Goal: Task Accomplishment & Management: Use online tool/utility

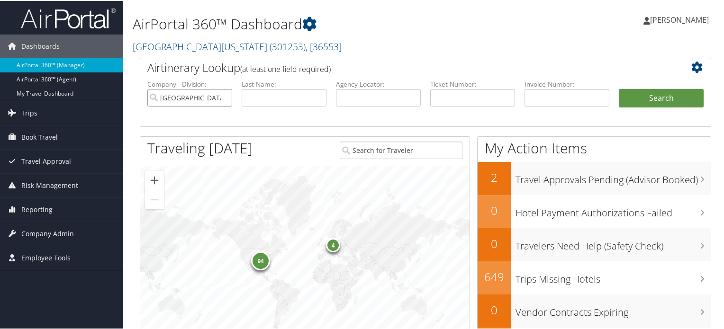
click at [226, 100] on input "[GEOGRAPHIC_DATA][US_STATE]" at bounding box center [189, 97] width 85 height 18
click at [438, 103] on input "text" at bounding box center [472, 97] width 85 height 18
click at [386, 96] on input "text" at bounding box center [378, 97] width 85 height 18
paste input "DC7LR8"
type input "DC7LR8"
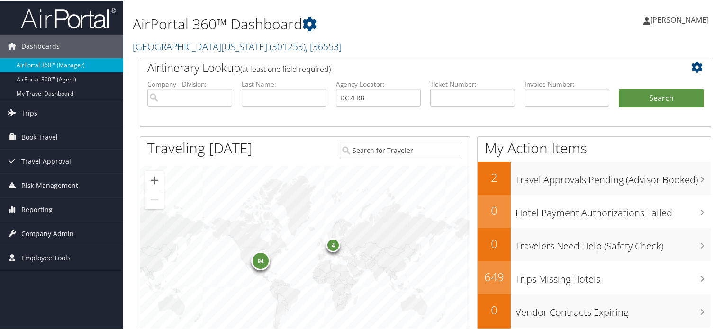
click at [614, 89] on li "Search" at bounding box center [661, 107] width 94 height 38
click at [635, 91] on button "Search" at bounding box center [661, 97] width 85 height 19
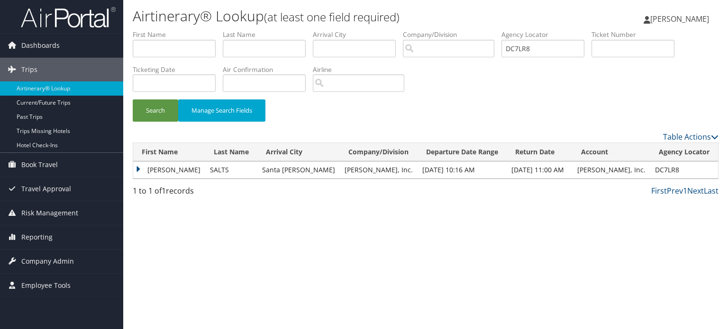
click at [174, 170] on td "LAUREL CHONTA" at bounding box center [169, 170] width 72 height 17
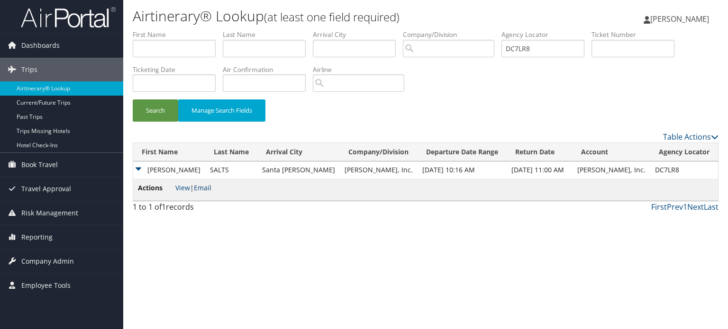
click at [203, 189] on link "Email" at bounding box center [203, 187] width 18 height 9
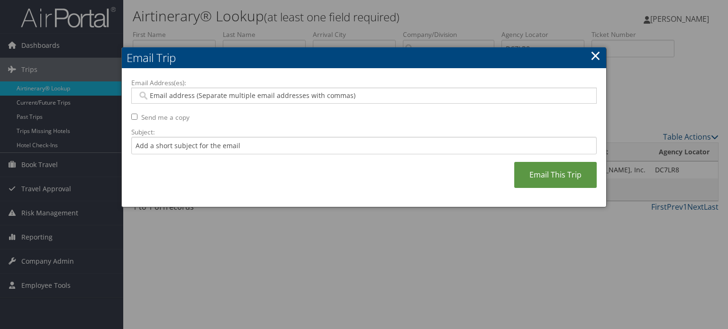
drag, startPoint x: 302, startPoint y: 312, endPoint x: 311, endPoint y: 302, distance: 13.4
click at [309, 306] on div at bounding box center [364, 164] width 728 height 329
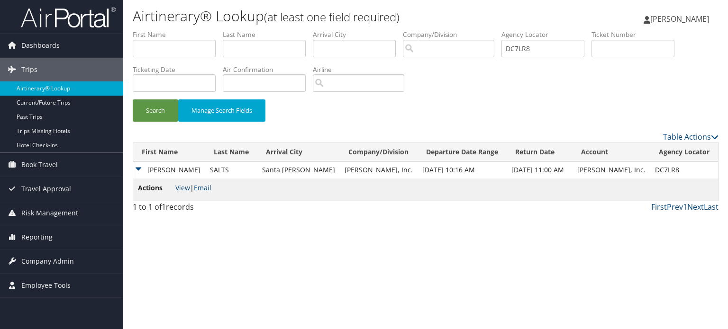
click at [175, 188] on link "View" at bounding box center [182, 187] width 15 height 9
click at [203, 187] on link "Email" at bounding box center [203, 187] width 18 height 9
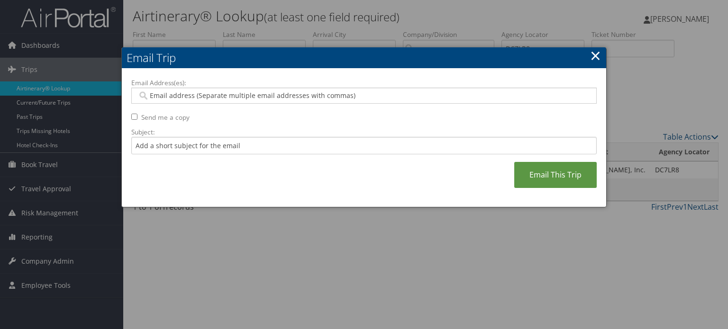
click at [209, 102] on div at bounding box center [363, 96] width 465 height 16
paste input "LSALTS@DUCOMMUN.COM"
type input "LSALTS@DUCOMMUN.COM"
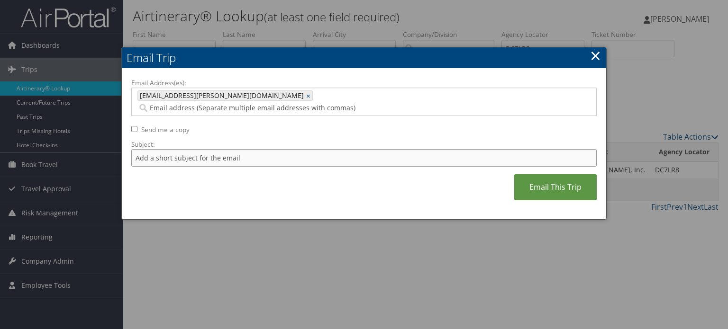
click at [219, 150] on input "Subject:" at bounding box center [363, 158] width 465 height 18
type input "Hertz Car rental confirmation"
click at [517, 179] on link "Email This Trip" at bounding box center [555, 187] width 82 height 26
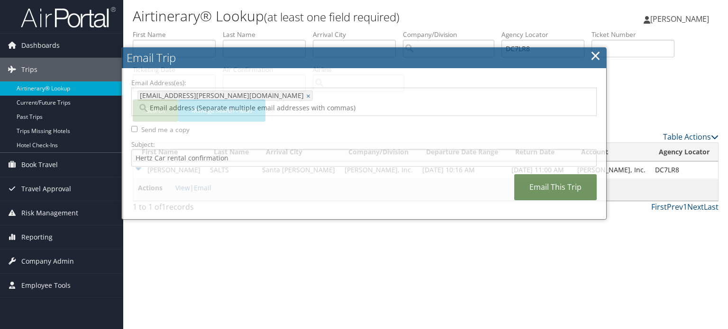
click at [560, 174] on link "Email This Trip" at bounding box center [555, 187] width 82 height 26
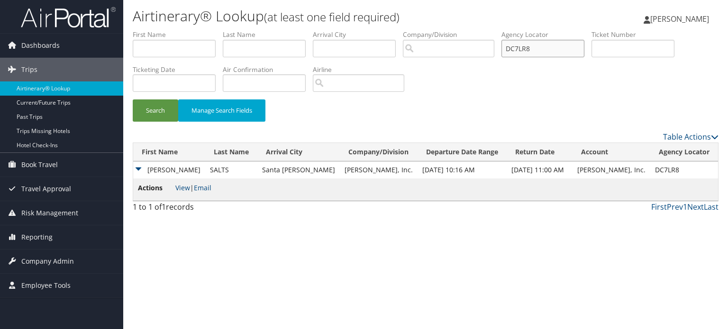
click at [391, 30] on ul "First Name Last Name Departure City Arrival City Company/Division Airport/City …" at bounding box center [426, 30] width 586 height 0
paste input "7C16H"
type input "D7C16H"
click at [147, 119] on button "Search" at bounding box center [156, 111] width 46 height 22
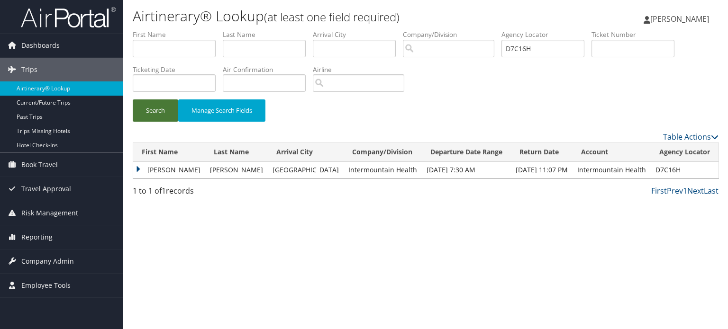
click at [150, 105] on button "Search" at bounding box center [156, 111] width 46 height 22
click at [546, 51] on input "D7C16H" at bounding box center [542, 49] width 83 height 18
click at [156, 107] on button "Search" at bounding box center [156, 111] width 46 height 22
click at [152, 165] on td "JANAE" at bounding box center [169, 170] width 72 height 17
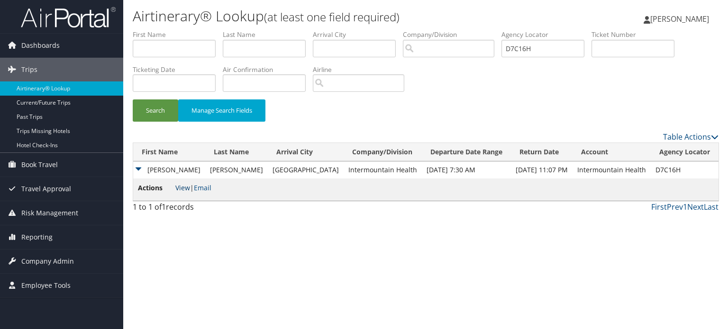
click at [181, 191] on link "View" at bounding box center [182, 187] width 15 height 9
click at [157, 104] on button "Search" at bounding box center [156, 111] width 46 height 22
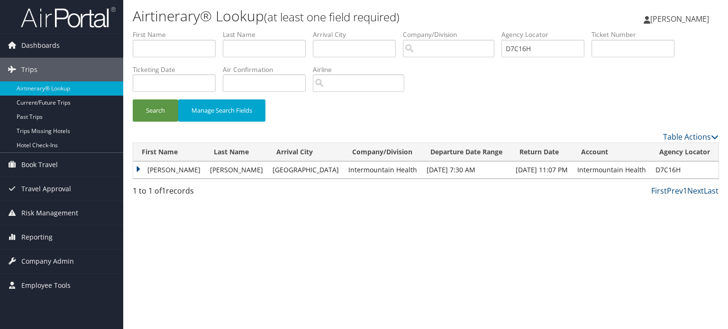
click at [158, 168] on td "JANAE" at bounding box center [169, 170] width 72 height 17
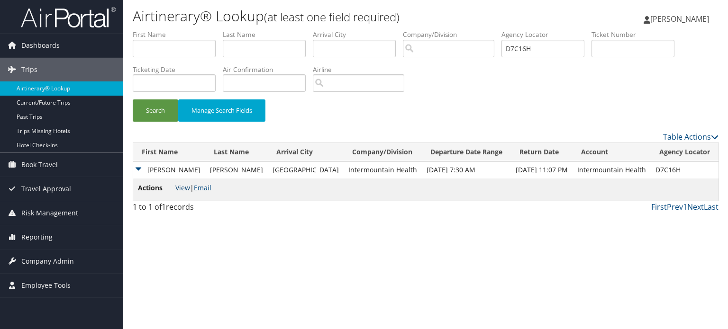
click at [183, 186] on link "View" at bounding box center [182, 187] width 15 height 9
click at [160, 94] on li "Ticketing Date" at bounding box center [178, 82] width 90 height 35
click at [161, 108] on button "Search" at bounding box center [156, 111] width 46 height 22
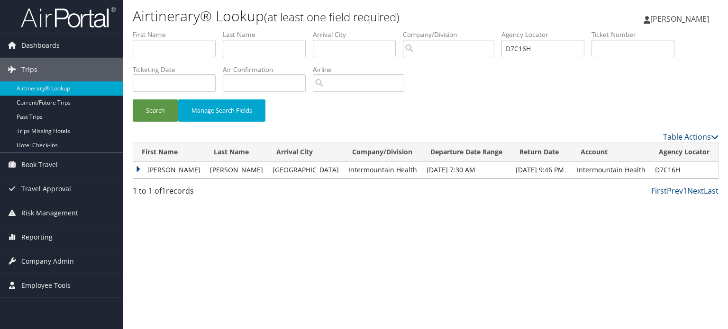
click at [164, 170] on td "JANAE" at bounding box center [169, 170] width 72 height 17
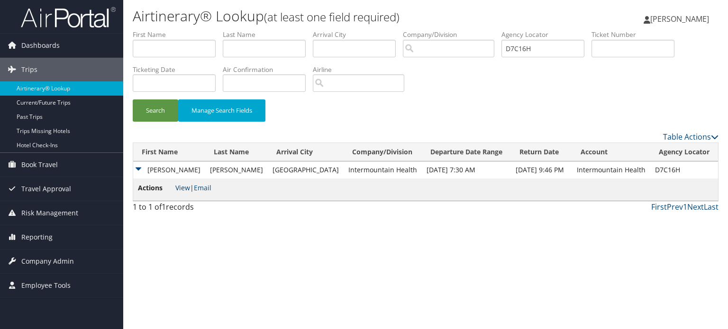
click at [185, 188] on link "View" at bounding box center [182, 187] width 15 height 9
click at [206, 181] on td "Actions View | Email" at bounding box center [425, 190] width 585 height 22
click at [207, 186] on link "Email" at bounding box center [203, 187] width 18 height 9
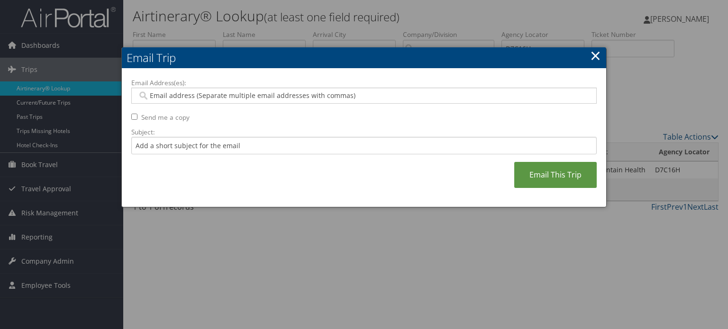
click at [221, 96] on input "Email Address(es):" at bounding box center [363, 95] width 453 height 9
paste input "jjensen916@icloud.com"
type input "jjensen916@icloud.com"
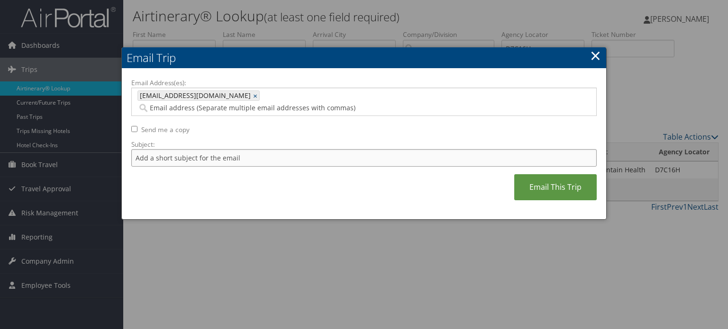
click at [207, 149] on input "Subject:" at bounding box center [363, 158] width 465 height 18
type input "Delta Flight confirmation for October 10"
click at [535, 174] on link "Email This Trip" at bounding box center [555, 187] width 82 height 26
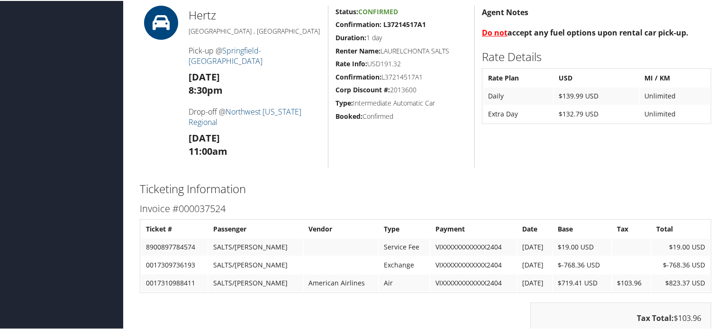
scroll to position [1336, 0]
